Goal: Information Seeking & Learning: Learn about a topic

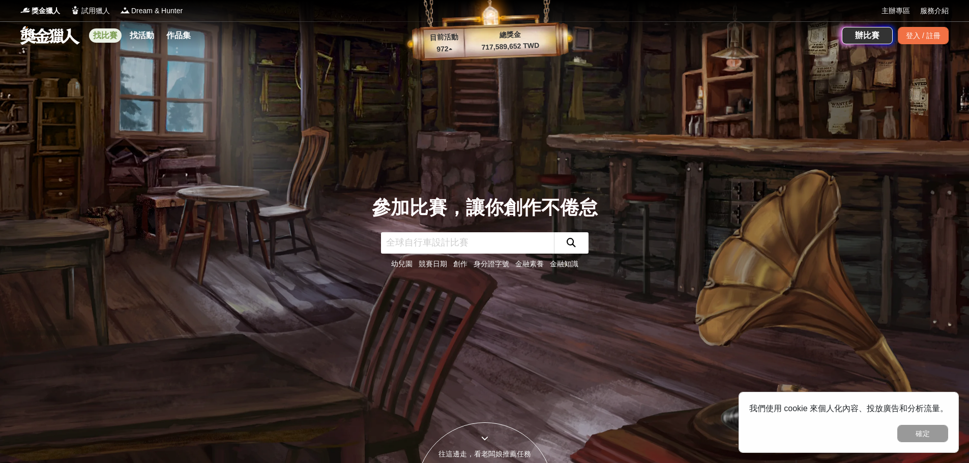
click at [102, 38] on link "找比賽" at bounding box center [105, 35] width 33 height 14
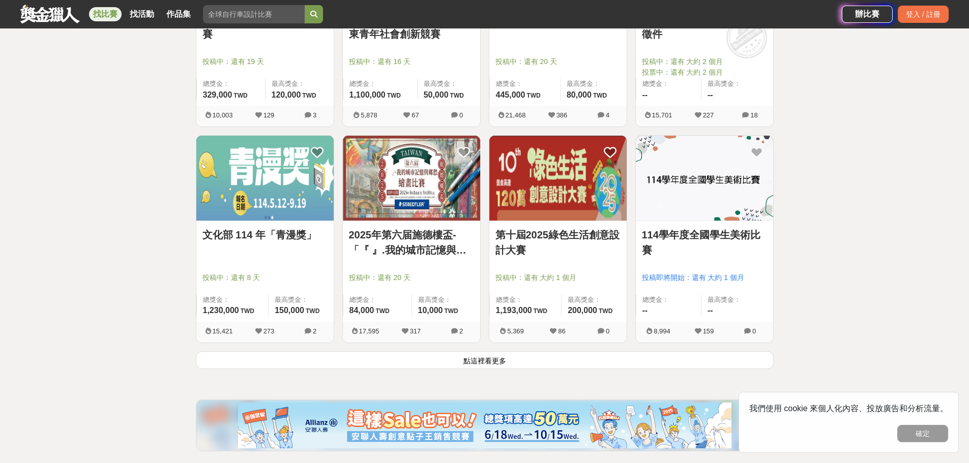
scroll to position [1271, 0]
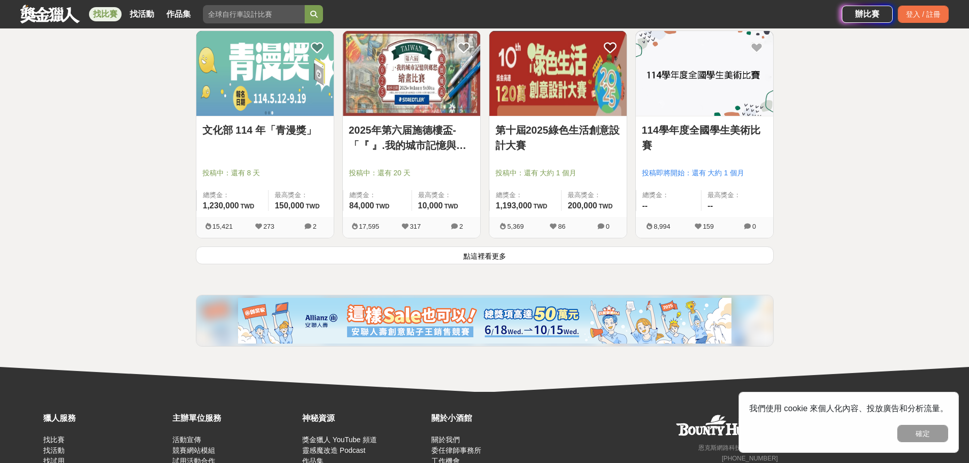
click at [500, 259] on button "點這裡看更多" at bounding box center [485, 256] width 578 height 18
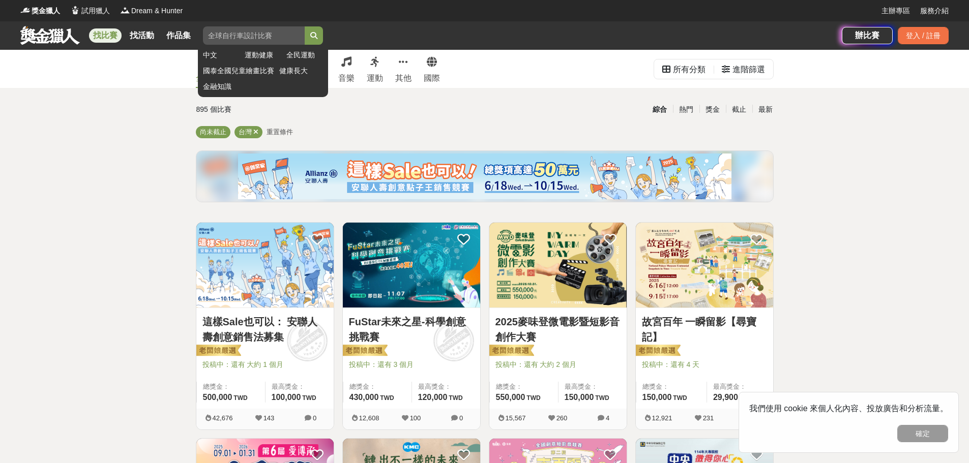
click at [240, 35] on input "search" at bounding box center [254, 35] width 102 height 18
type input "銀行"
click at [305, 26] on button "submit" at bounding box center [314, 35] width 18 height 18
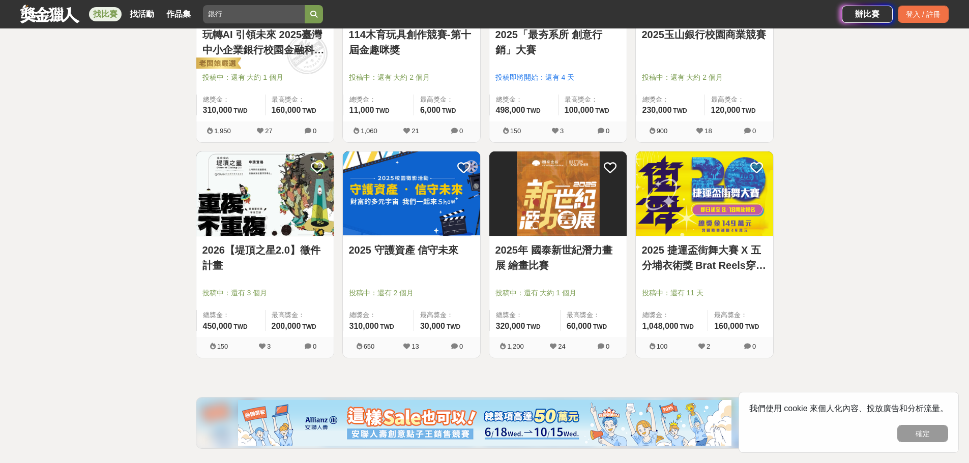
scroll to position [458, 0]
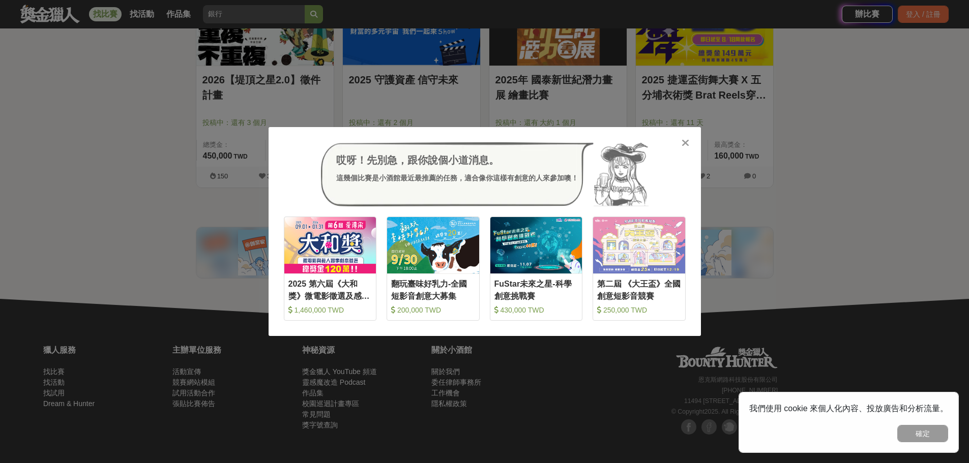
click at [500, 138] on icon at bounding box center [685, 143] width 8 height 10
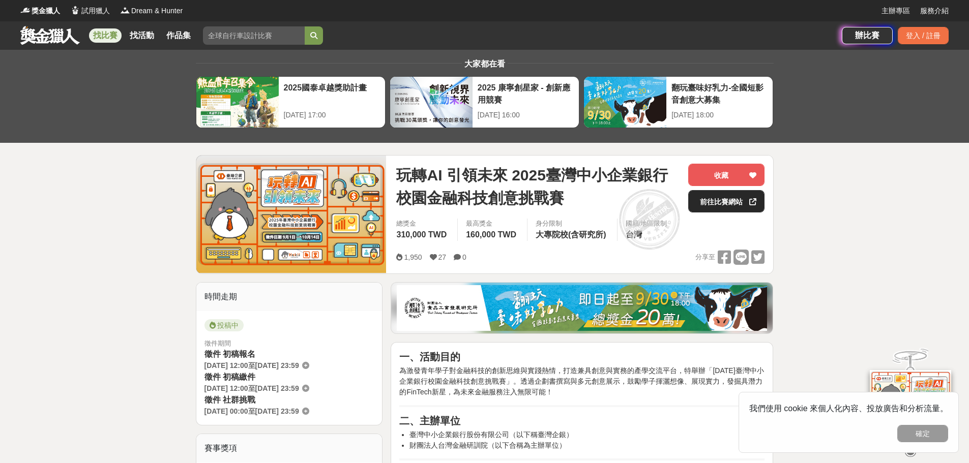
click at [716, 202] on link "前往比賽網站" at bounding box center [726, 201] width 76 height 22
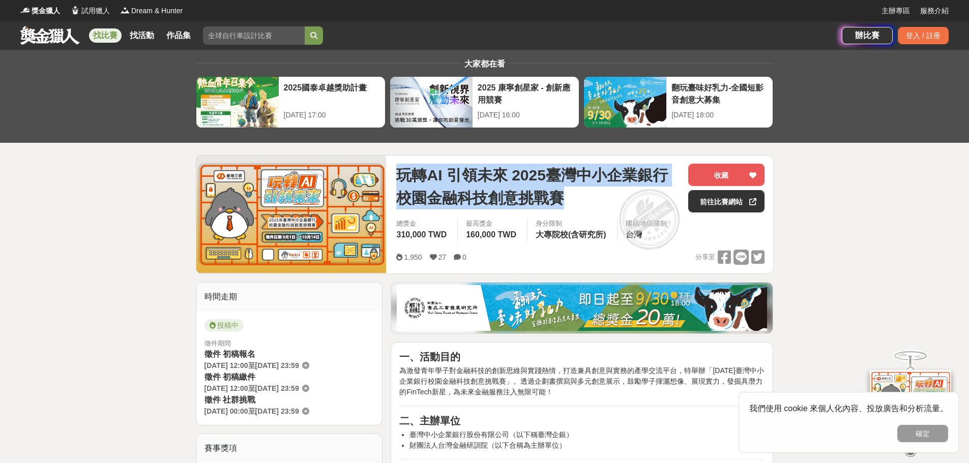
drag, startPoint x: 398, startPoint y: 173, endPoint x: 562, endPoint y: 197, distance: 166.0
click at [562, 197] on span "玩轉AI 引領未來 2025臺灣中小企業銀行校園金融科技創意挑戰賽" at bounding box center [538, 187] width 284 height 46
copy span "玩轉AI 引領未來 2025臺灣中小企業銀行校園金融科技創意挑戰賽"
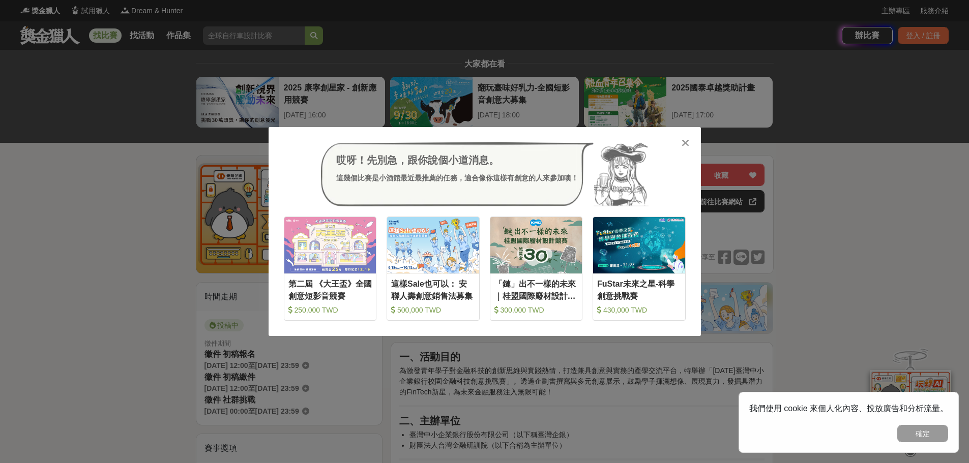
click at [684, 142] on icon at bounding box center [685, 143] width 8 height 10
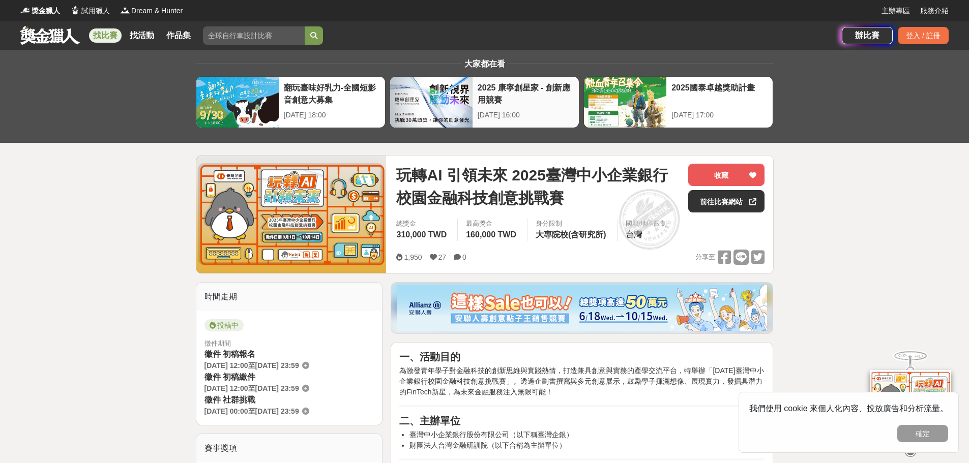
click at [423, 104] on div at bounding box center [431, 102] width 82 height 51
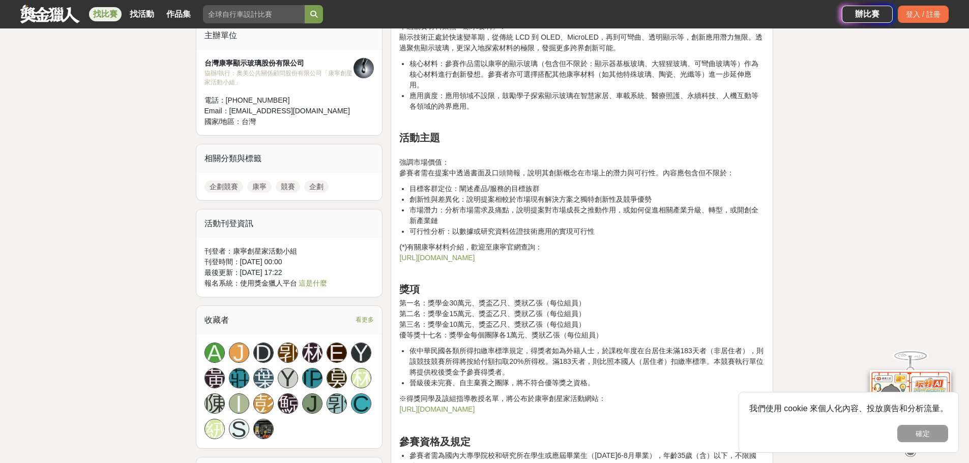
scroll to position [814, 0]
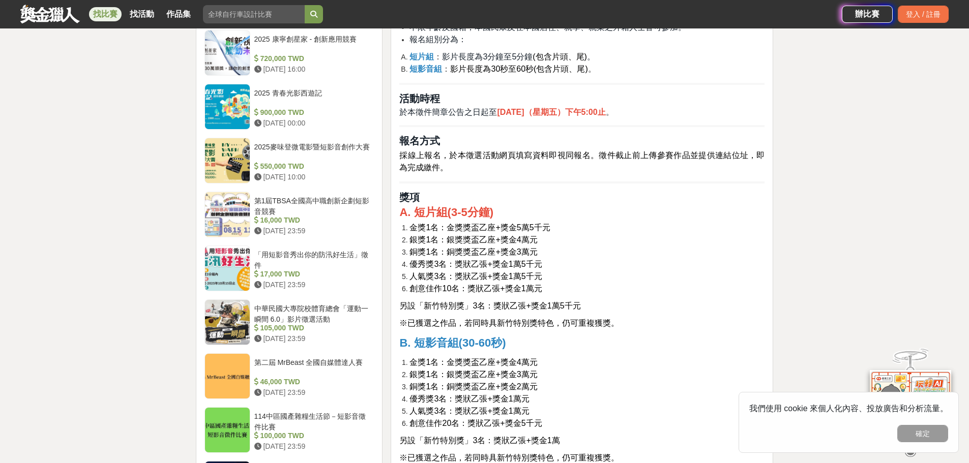
scroll to position [1068, 0]
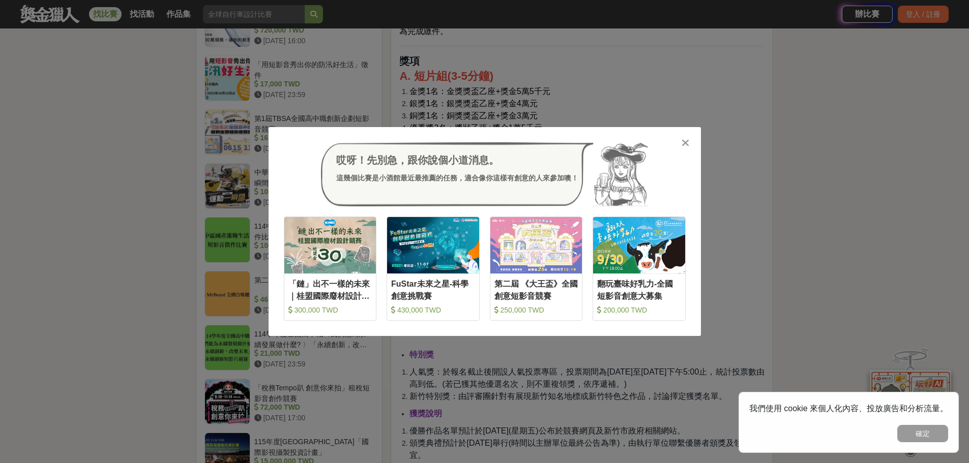
click at [46, 256] on div "哎呀！先別急，跟你說個小道消息。 這幾個比賽是小酒館最近最推薦的任務，適合像你這樣有創意的人來參加噢！ 收藏 「鏈」出不一樣的未來｜桂盟國際廢材設計競賽 30…" at bounding box center [484, 231] width 969 height 463
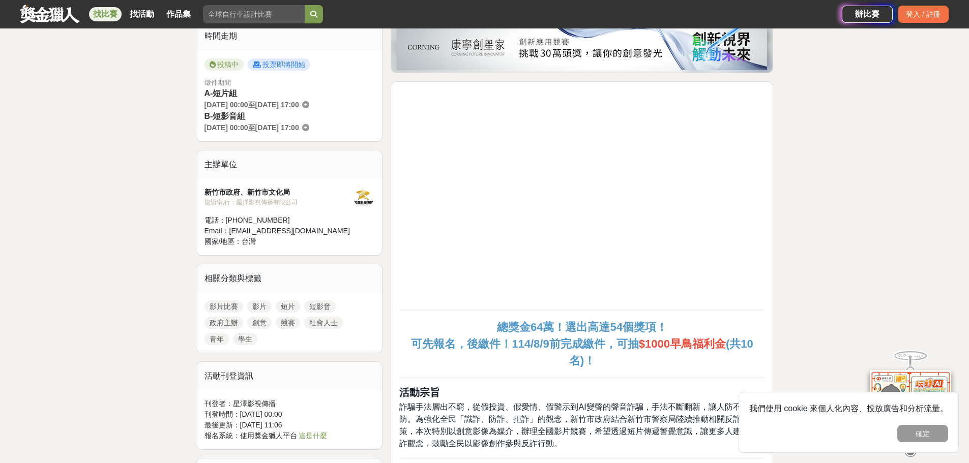
scroll to position [102, 0]
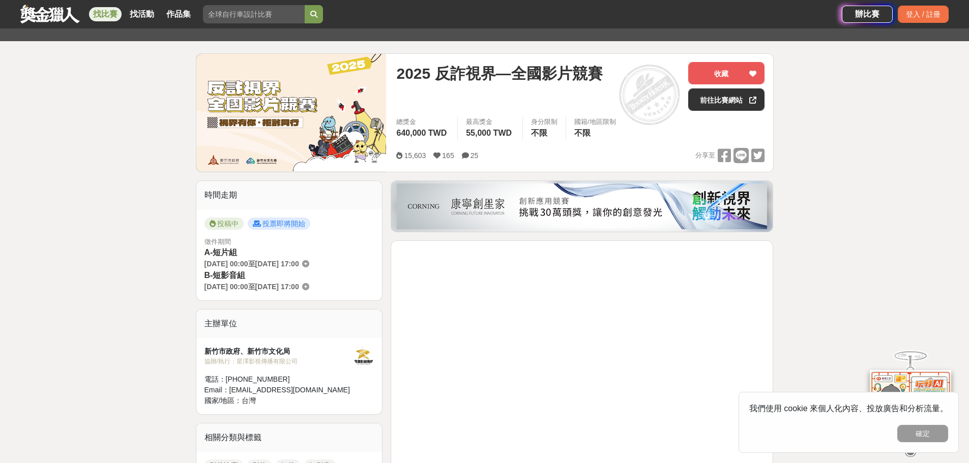
click at [218, 16] on input "search" at bounding box center [254, 14] width 102 height 18
type input "雲端"
click at [305, 5] on button "submit" at bounding box center [314, 14] width 18 height 18
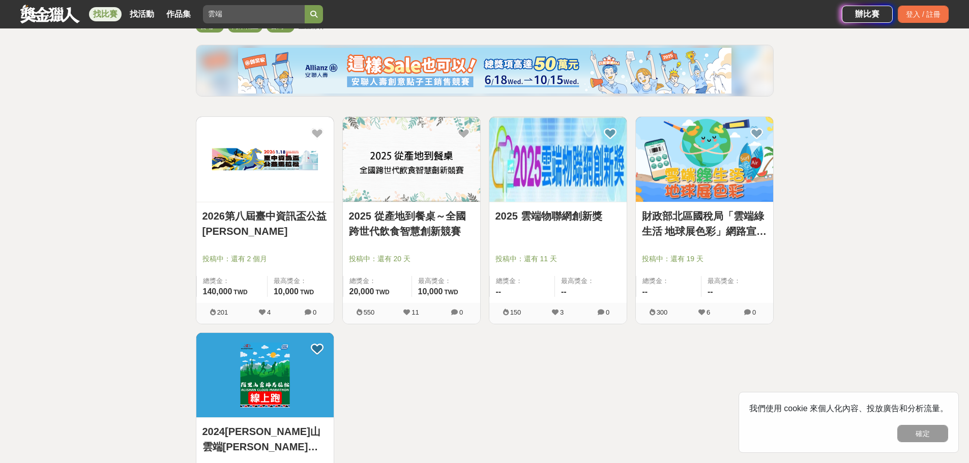
scroll to position [102, 0]
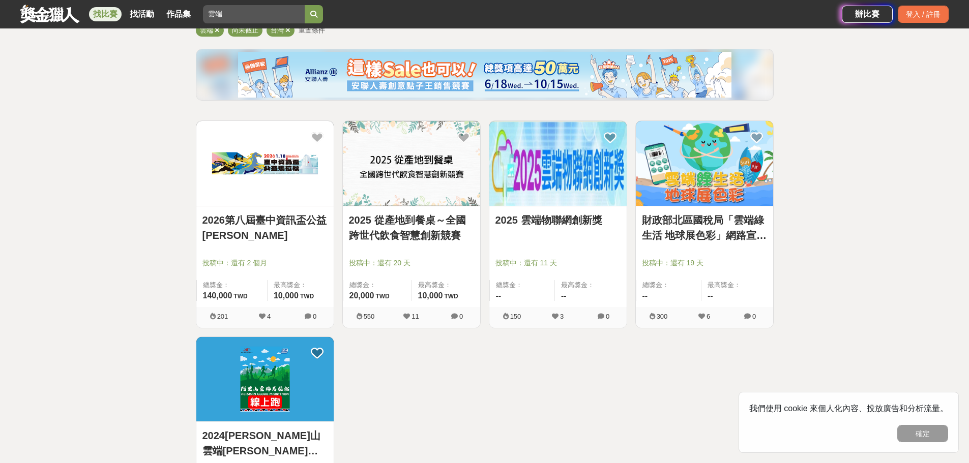
click at [434, 234] on link "2025 從產地到餐桌～全國跨世代飲食智慧創新競賽" at bounding box center [411, 228] width 125 height 31
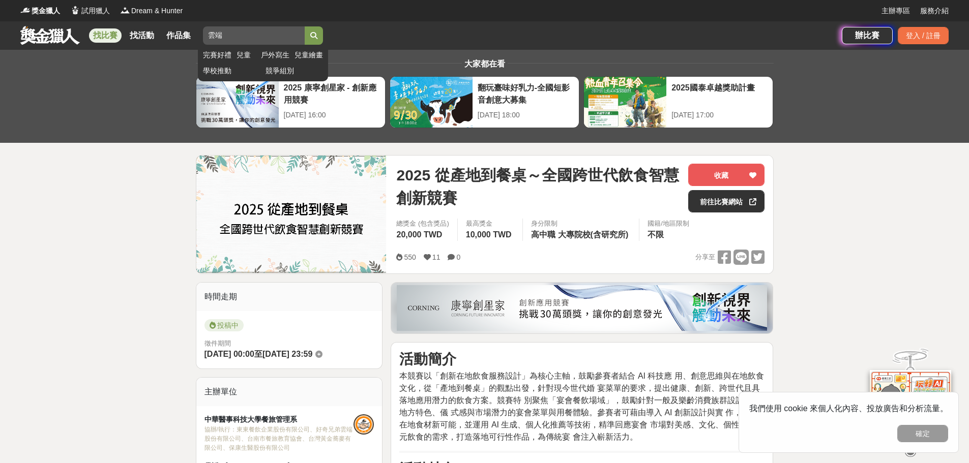
click at [243, 31] on input "雲端" at bounding box center [254, 35] width 102 height 18
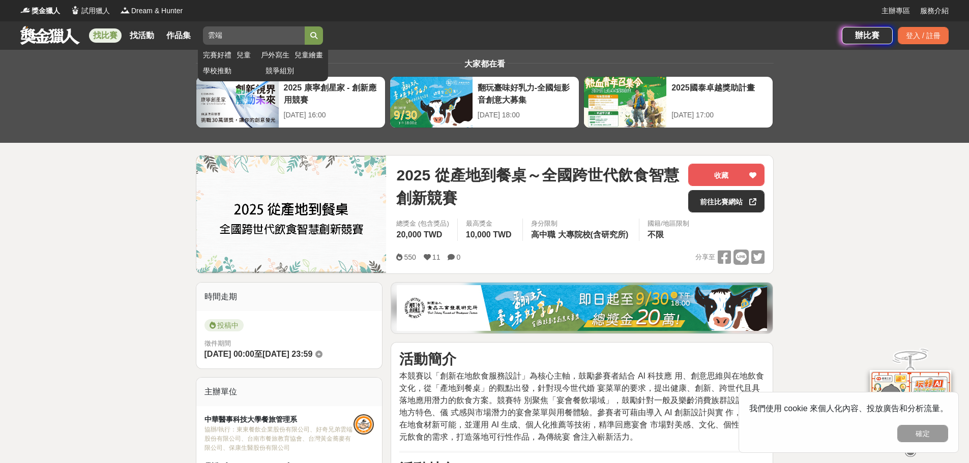
click at [243, 31] on input "雲端" at bounding box center [254, 35] width 102 height 18
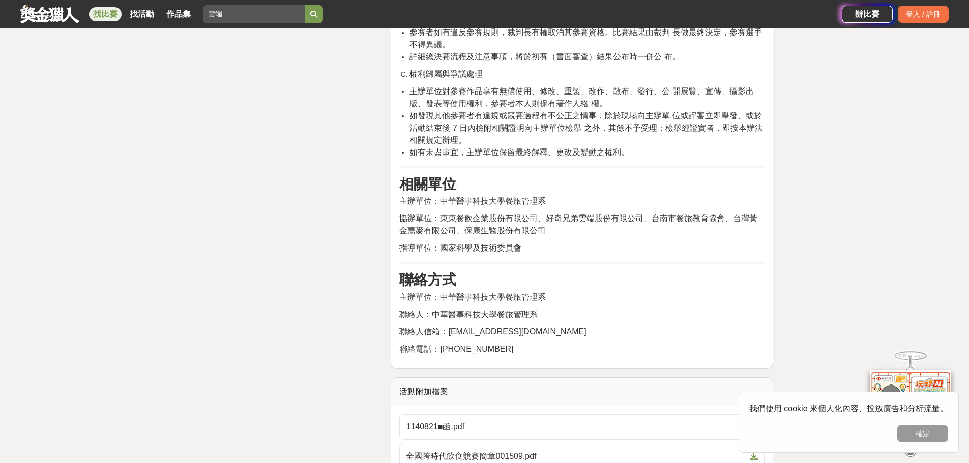
scroll to position [1932, 0]
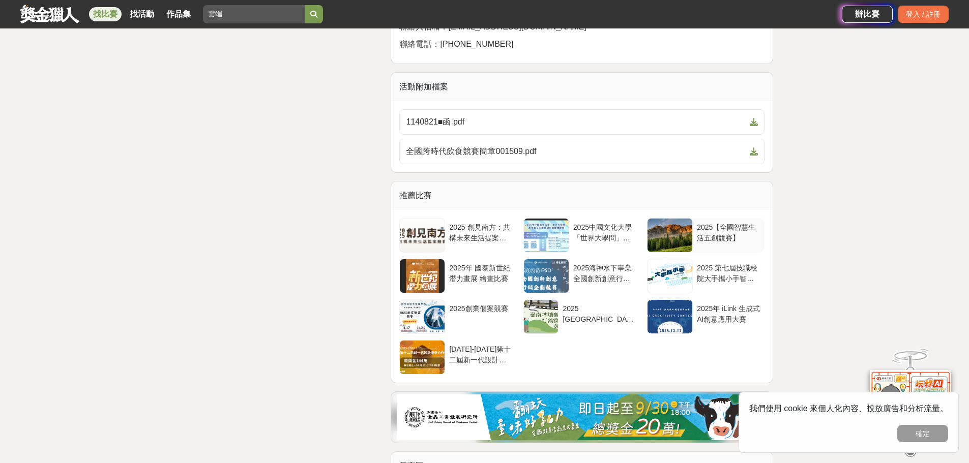
click at [750, 222] on div "2025【全國智慧生活五創競賽】" at bounding box center [729, 231] width 64 height 19
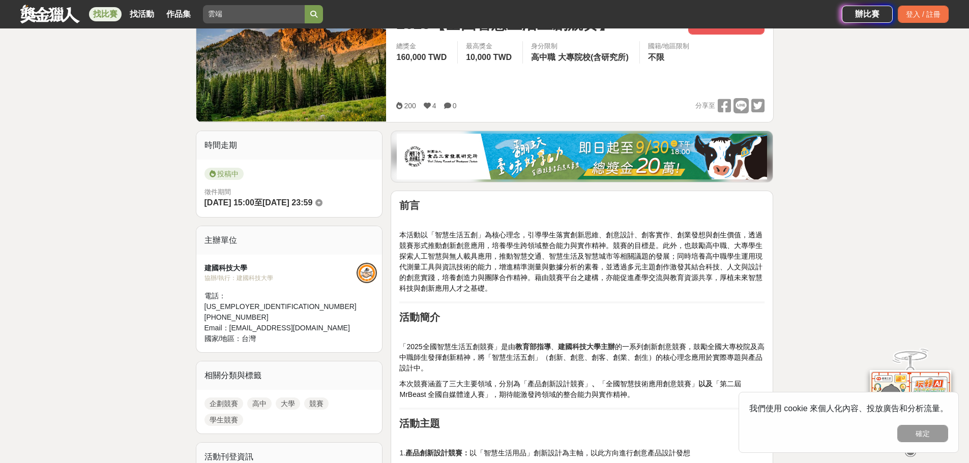
scroll to position [102, 0]
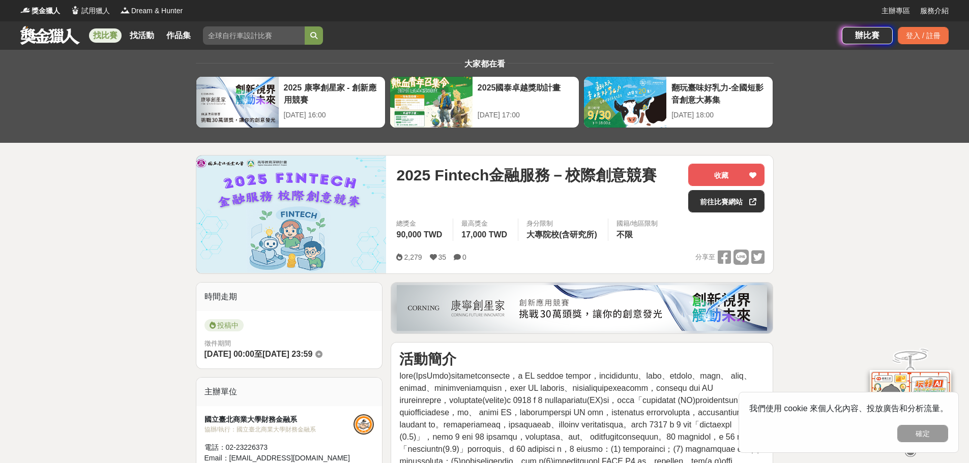
click at [391, 182] on div "2025 Fintech金融服務－校際創意競賽 收藏 前往比賽網站 總獎金 90,000 TWD 最高獎金 17,000 TWD 身分限制 大專院校(含研究所…" at bounding box center [580, 215] width 384 height 118
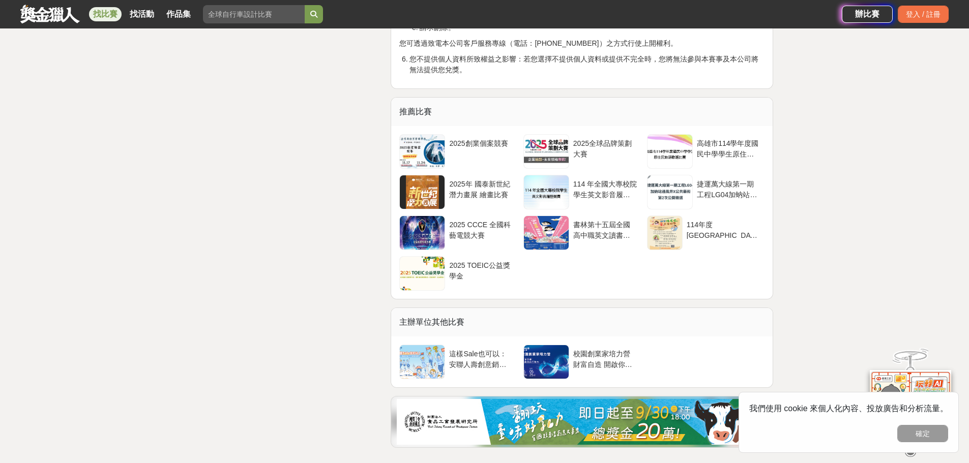
scroll to position [2746, 0]
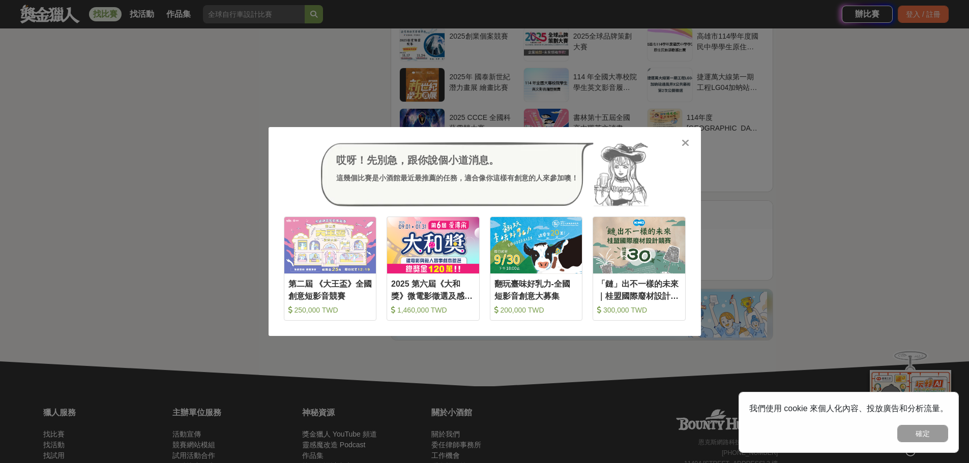
click at [681, 145] on icon at bounding box center [685, 143] width 8 height 10
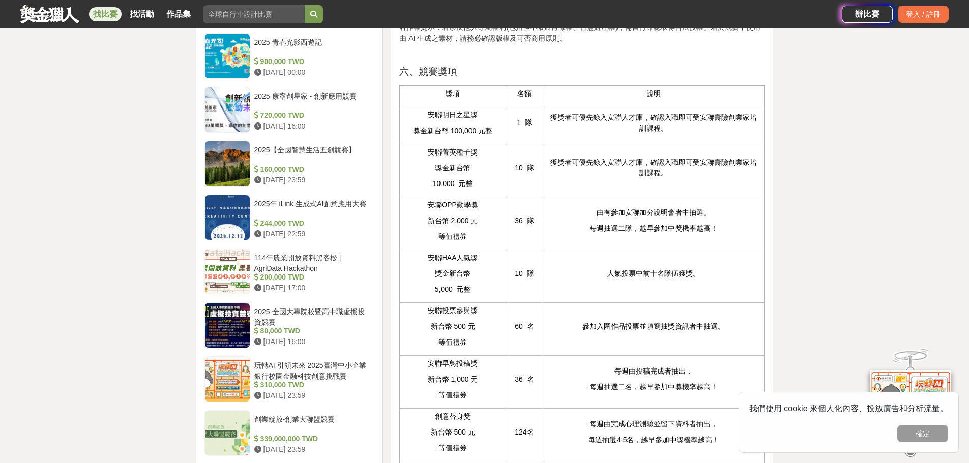
scroll to position [661, 0]
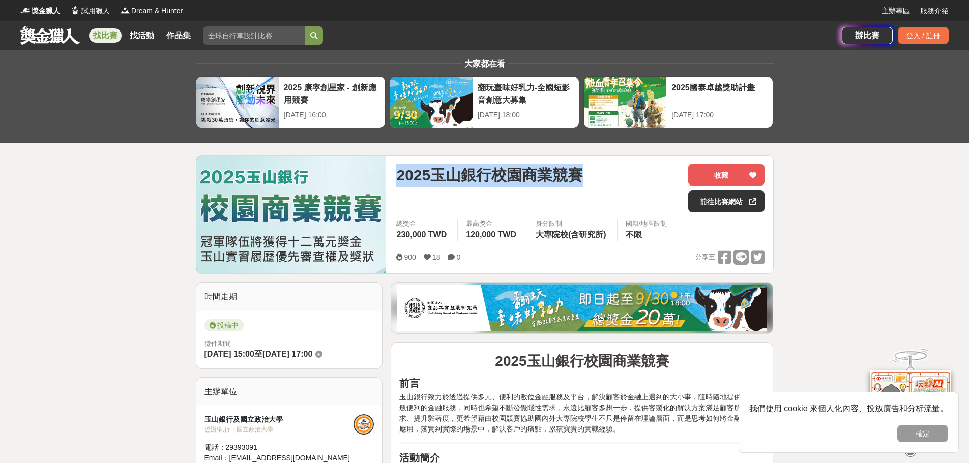
drag, startPoint x: 396, startPoint y: 180, endPoint x: 606, endPoint y: 172, distance: 210.7
click at [606, 172] on div "2025玉山銀行校園商業競賽 收藏 前往比賽網站 總獎金 230,000 TWD 最高獎金 120,000 TWD 身分限制 大專院校(含研究所) 國籍/地區…" at bounding box center [580, 215] width 384 height 118
copy span "2025玉山銀行校園商業競賽"
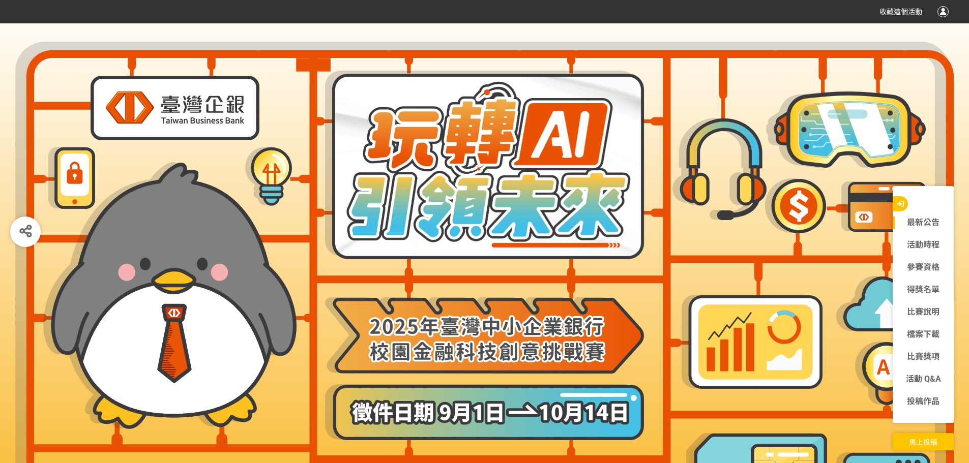
click at [450, 201] on img at bounding box center [484, 165] width 319 height 189
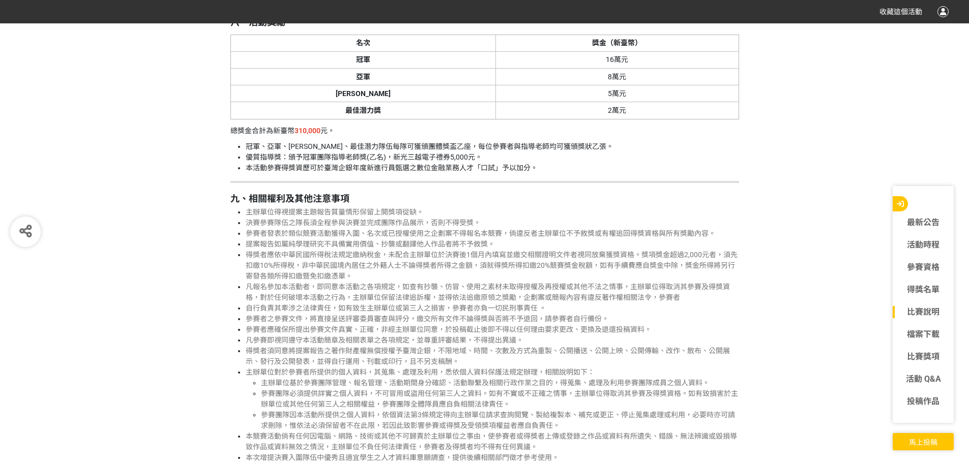
scroll to position [2746, 0]
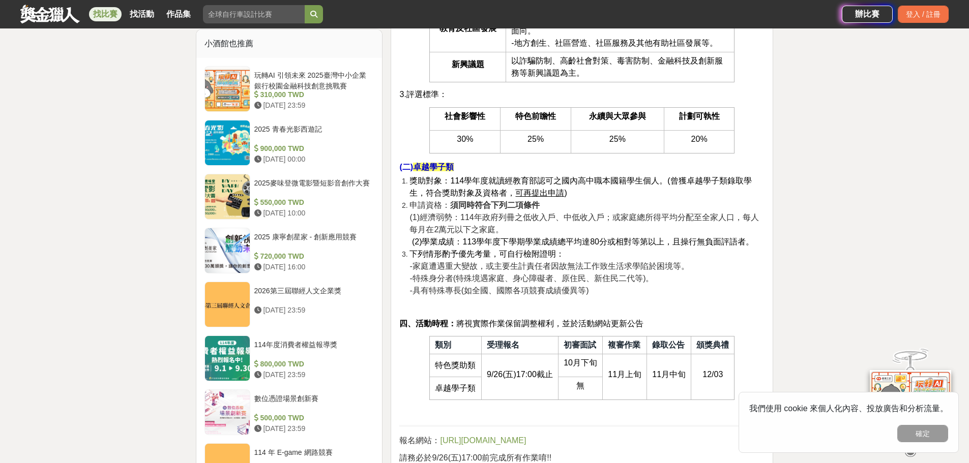
scroll to position [1119, 0]
